Goal: Information Seeking & Learning: Learn about a topic

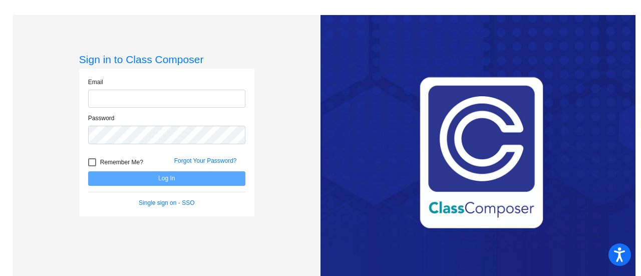
type input "[EMAIL_ADDRESS][DOMAIN_NAME]"
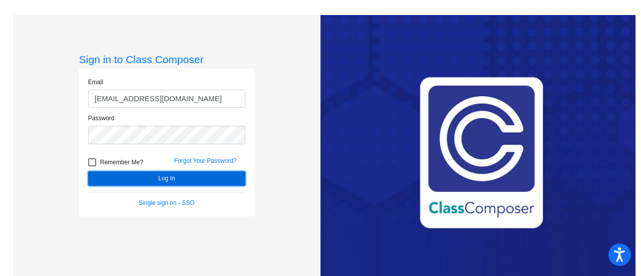
click at [179, 180] on button "Log In" at bounding box center [166, 178] width 157 height 15
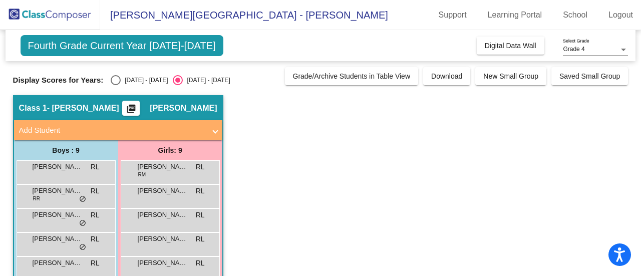
click at [116, 81] on div "Select an option" at bounding box center [116, 80] width 10 height 10
click at [116, 85] on input "[DATE] - [DATE]" at bounding box center [115, 85] width 1 height 1
radio input "true"
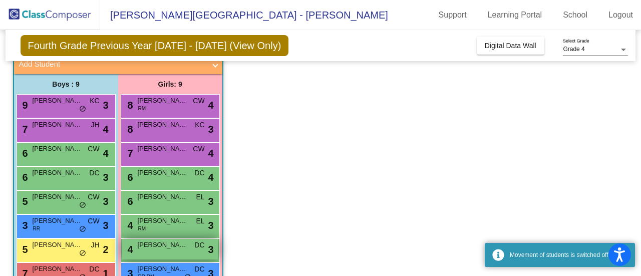
scroll to position [16, 0]
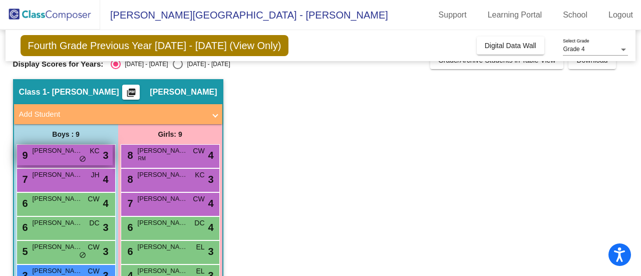
click at [93, 159] on div "9 [PERSON_NAME] KC lock do_not_disturb_alt 3" at bounding box center [65, 155] width 96 height 21
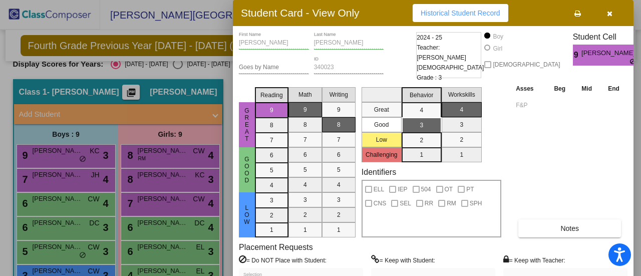
click at [67, 178] on div at bounding box center [320, 138] width 641 height 276
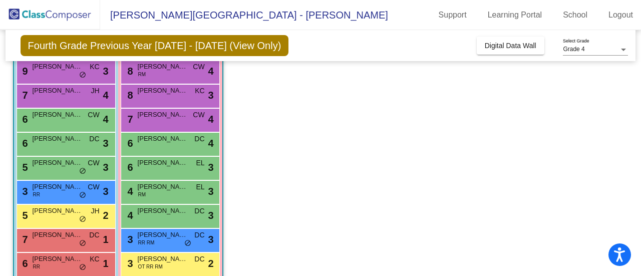
scroll to position [50, 0]
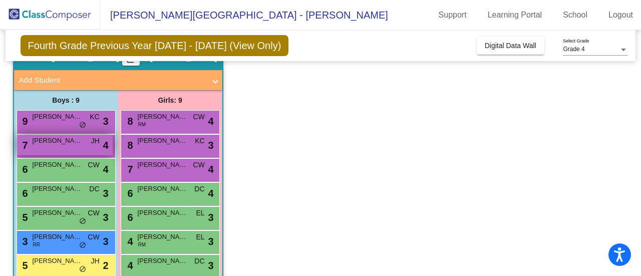
click at [63, 143] on span "[PERSON_NAME]" at bounding box center [58, 141] width 50 height 10
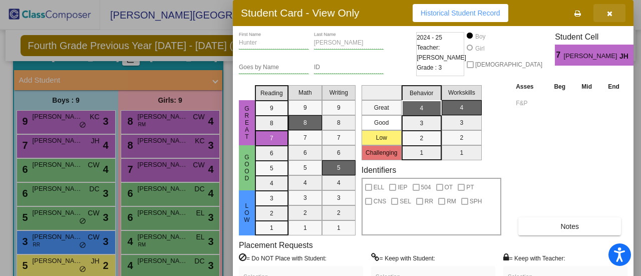
click at [618, 13] on button "button" at bounding box center [609, 13] width 32 height 18
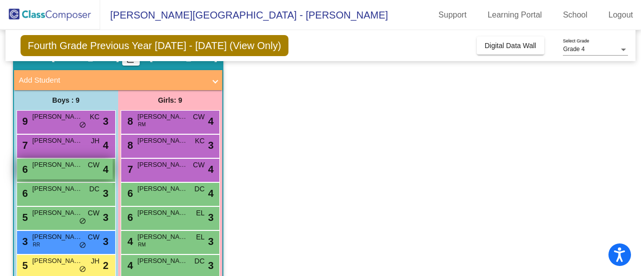
click at [58, 171] on div "6 ALDYN [PERSON_NAME] lock do_not_disturb_alt 4" at bounding box center [65, 169] width 96 height 21
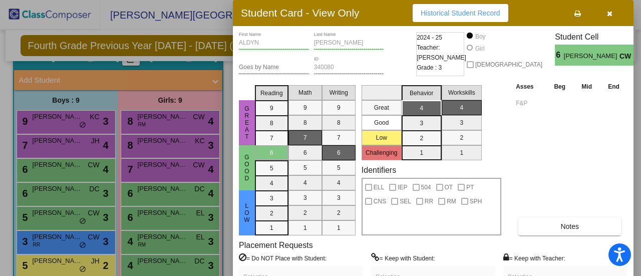
click at [609, 14] on icon "button" at bounding box center [610, 13] width 6 height 7
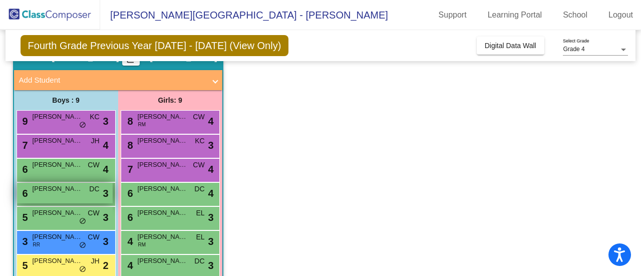
click at [58, 190] on span "[PERSON_NAME]" at bounding box center [58, 189] width 50 height 10
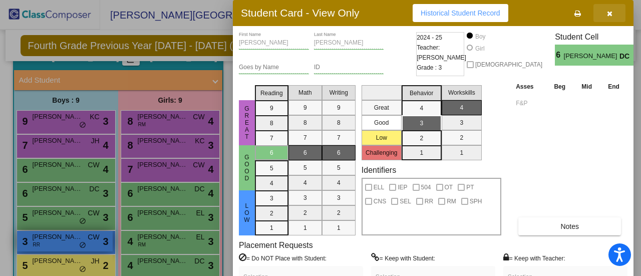
drag, startPoint x: 606, startPoint y: 10, endPoint x: 97, endPoint y: 231, distance: 555.1
click at [606, 12] on button "button" at bounding box center [609, 13] width 32 height 18
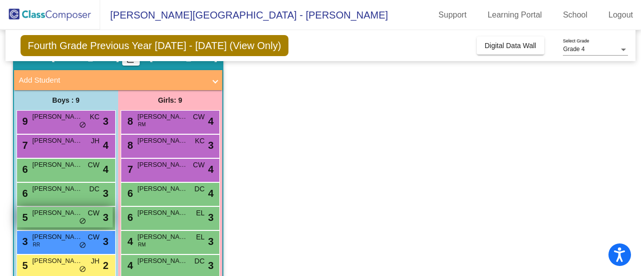
click at [55, 212] on span "[PERSON_NAME]" at bounding box center [58, 213] width 50 height 10
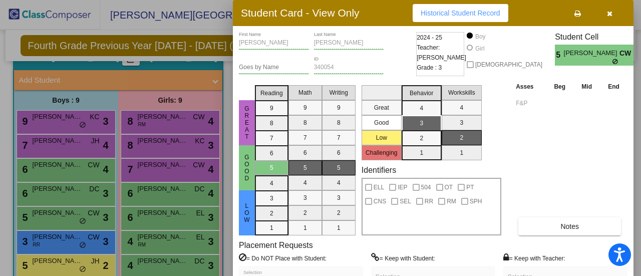
drag, startPoint x: 611, startPoint y: 8, endPoint x: 606, endPoint y: 10, distance: 5.2
click at [610, 9] on button "button" at bounding box center [609, 13] width 32 height 18
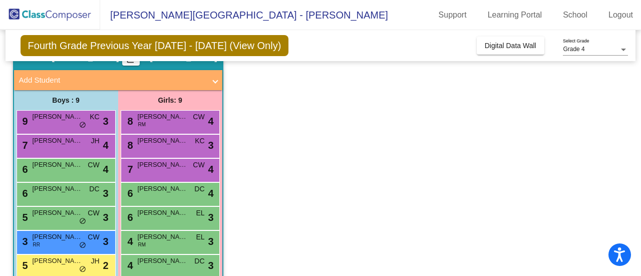
scroll to position [116, 0]
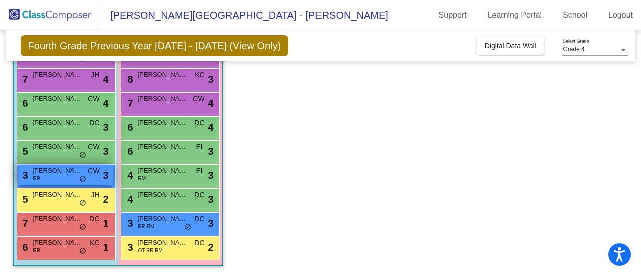
click at [44, 173] on span "[PERSON_NAME]" at bounding box center [58, 171] width 50 height 10
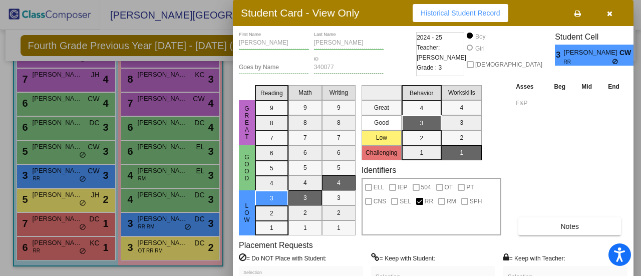
click at [607, 10] on icon "button" at bounding box center [610, 13] width 6 height 7
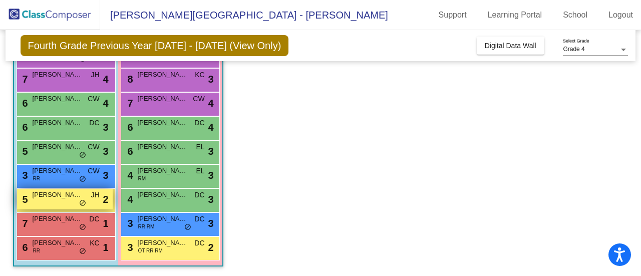
click at [53, 200] on div "5 [PERSON_NAME] JH lock do_not_disturb_alt 2" at bounding box center [65, 199] width 96 height 21
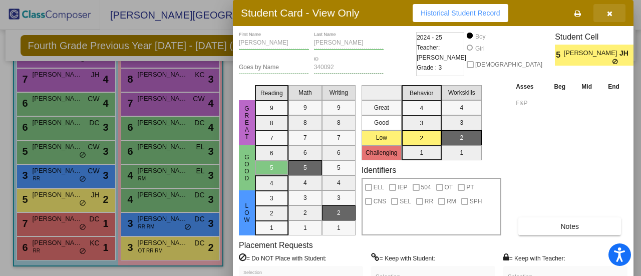
click at [604, 16] on button "button" at bounding box center [609, 13] width 32 height 18
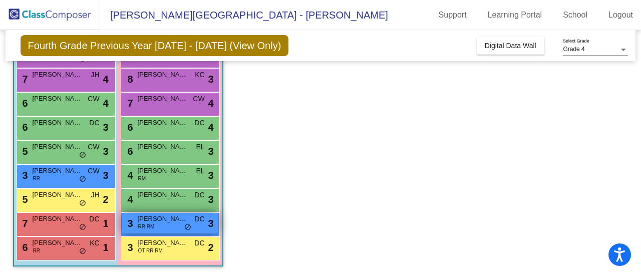
click at [163, 225] on div "3 [PERSON_NAME] RR RM DC lock do_not_disturb_alt 3" at bounding box center [170, 223] width 96 height 21
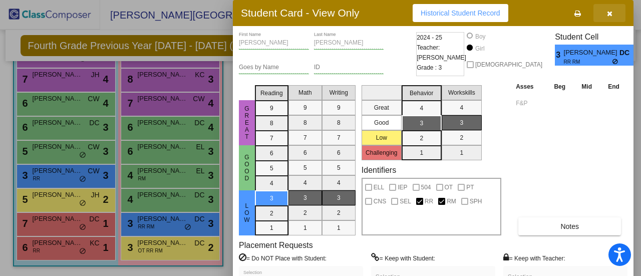
click at [613, 9] on button "button" at bounding box center [609, 13] width 32 height 18
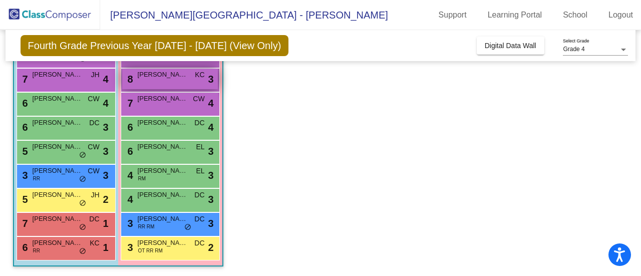
click at [163, 81] on div "8 [PERSON_NAME] KC lock do_not_disturb_alt 3" at bounding box center [170, 79] width 96 height 21
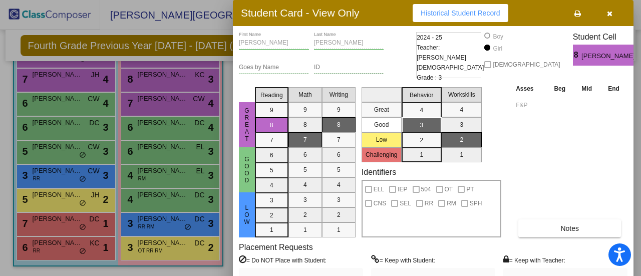
click at [611, 16] on icon "button" at bounding box center [610, 13] width 6 height 7
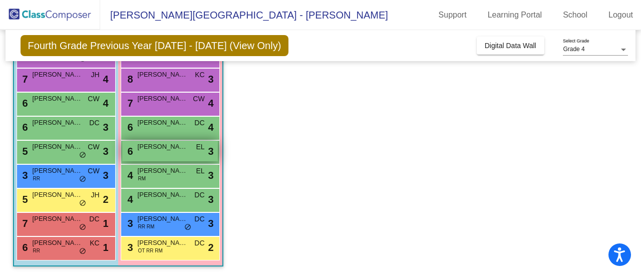
click at [159, 144] on span "[PERSON_NAME]" at bounding box center [163, 147] width 50 height 10
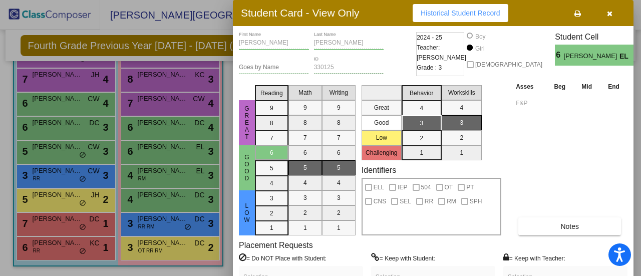
click at [607, 12] on icon "button" at bounding box center [610, 13] width 6 height 7
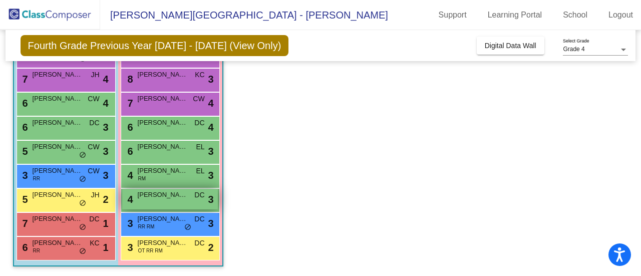
click at [154, 202] on div "4 [PERSON_NAME] DC lock do_not_disturb_alt 3" at bounding box center [170, 199] width 96 height 21
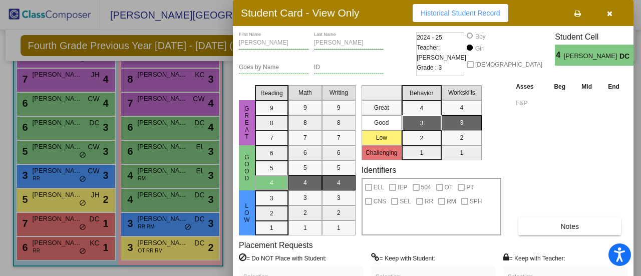
click at [608, 13] on icon "button" at bounding box center [610, 13] width 6 height 7
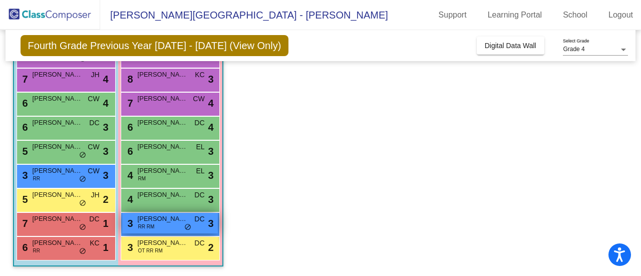
click at [151, 223] on span "RR RM" at bounding box center [146, 227] width 17 height 8
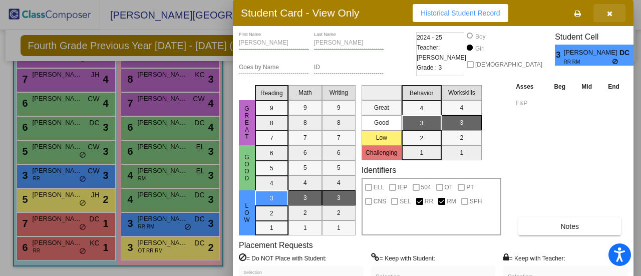
click at [610, 13] on icon "button" at bounding box center [610, 13] width 6 height 7
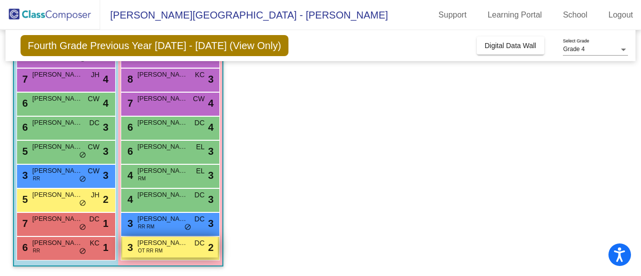
click at [156, 248] on span "OT RR RM" at bounding box center [150, 251] width 25 height 8
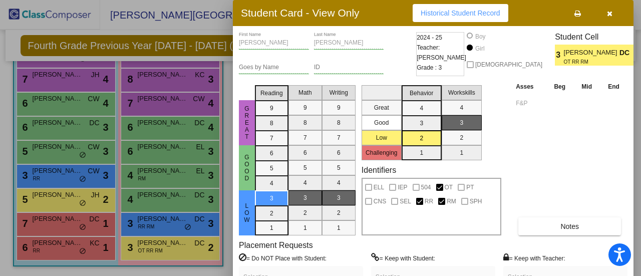
click at [65, 103] on div at bounding box center [320, 138] width 641 height 276
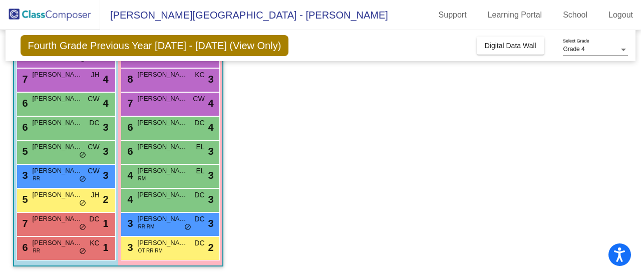
click at [65, 103] on span "[PERSON_NAME]" at bounding box center [58, 99] width 50 height 10
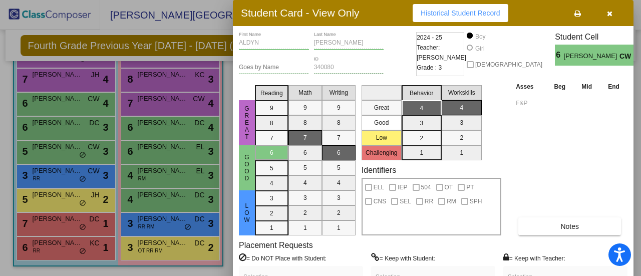
click at [156, 218] on div at bounding box center [320, 138] width 641 height 276
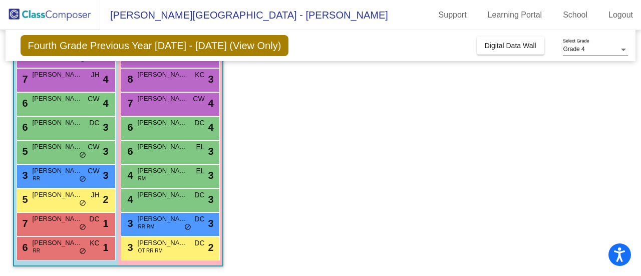
click at [156, 218] on span "[PERSON_NAME]" at bounding box center [163, 219] width 50 height 10
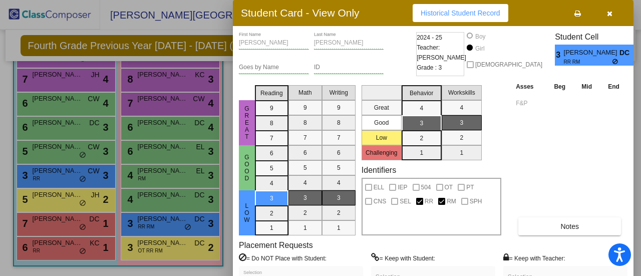
click at [58, 251] on div at bounding box center [320, 138] width 641 height 276
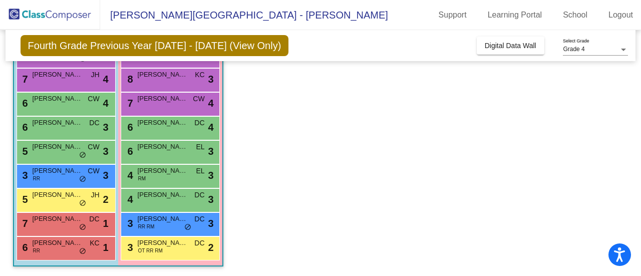
click at [58, 251] on div "6 [PERSON_NAME] RR KC lock do_not_disturb_alt 1" at bounding box center [65, 247] width 96 height 21
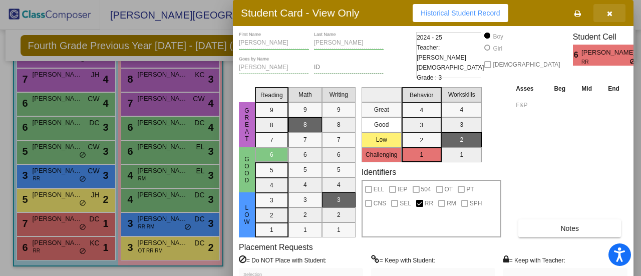
click at [609, 13] on icon "button" at bounding box center [610, 13] width 6 height 7
